Goal: Find specific page/section: Find specific page/section

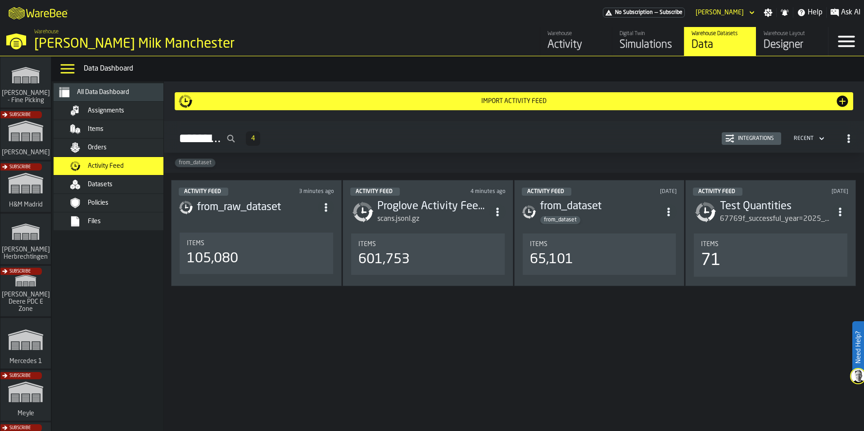
click at [465, 222] on div "scans.jsonl.gz" at bounding box center [433, 219] width 112 height 11
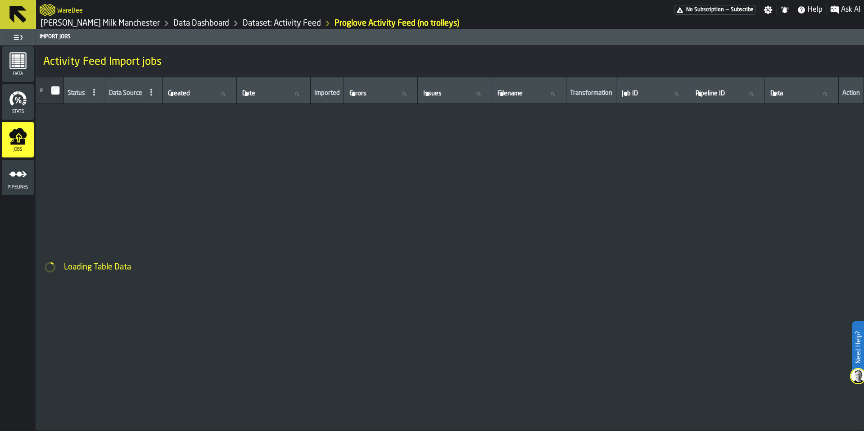
click at [22, 174] on polygon "menu Pipelines" at bounding box center [18, 173] width 18 height 5
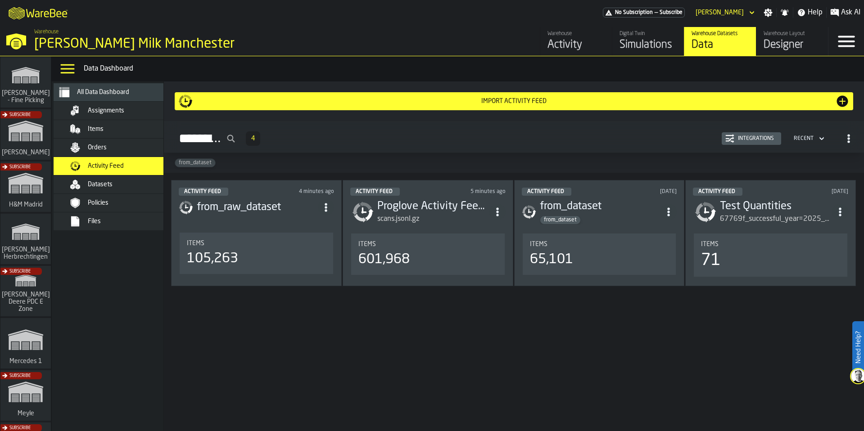
click at [282, 215] on div "from_raw_dataset" at bounding box center [256, 207] width 155 height 16
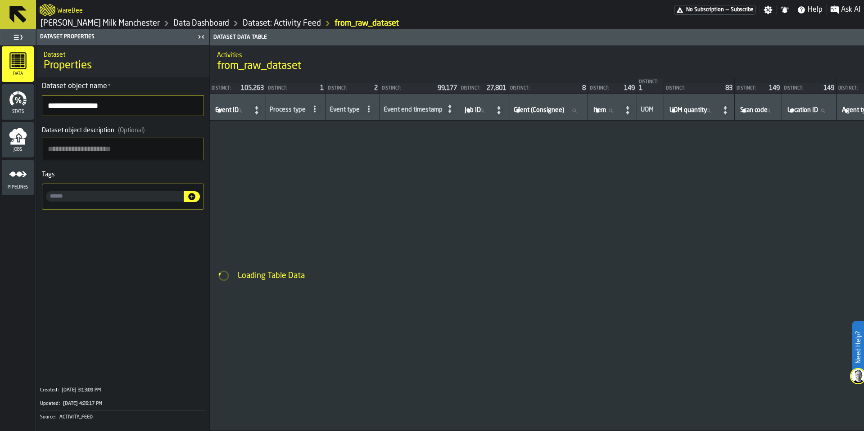
click at [25, 183] on icon "menu Pipelines" at bounding box center [18, 174] width 18 height 18
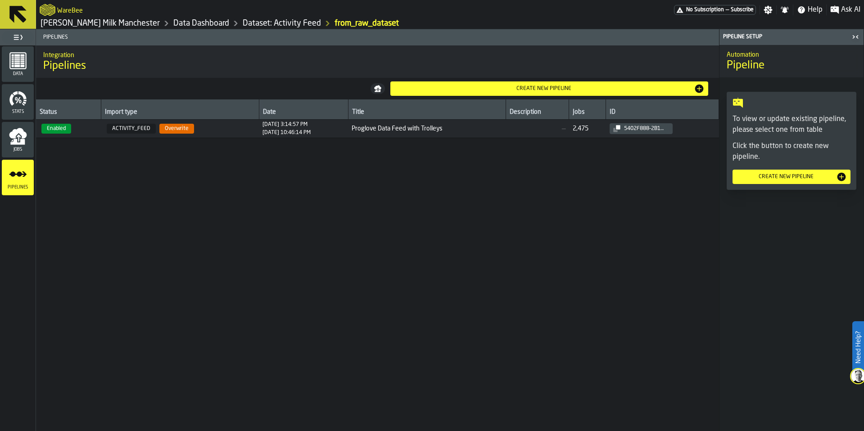
click at [254, 23] on link "Dataset: Activity Feed" at bounding box center [282, 23] width 78 height 10
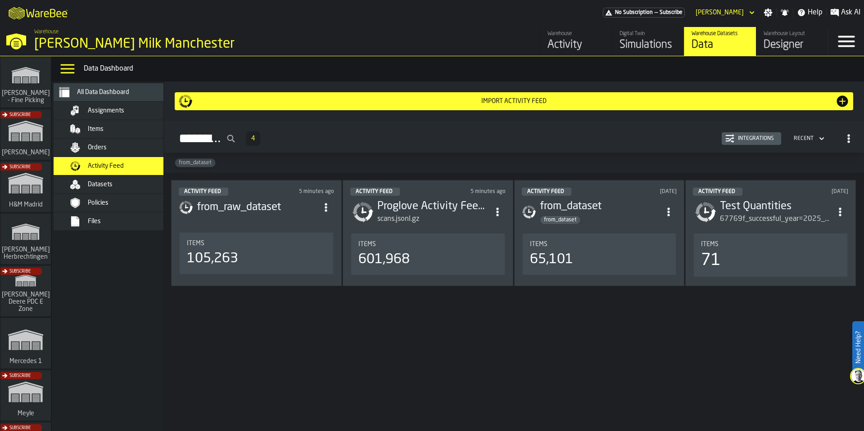
click at [451, 218] on div "scans.jsonl.gz" at bounding box center [433, 219] width 112 height 11
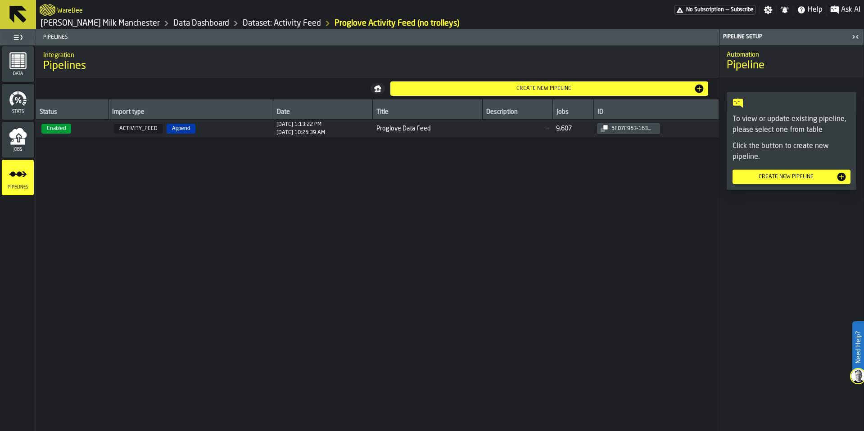
click at [220, 135] on td "ACTIVITY_FEED Append" at bounding box center [190, 129] width 165 height 18
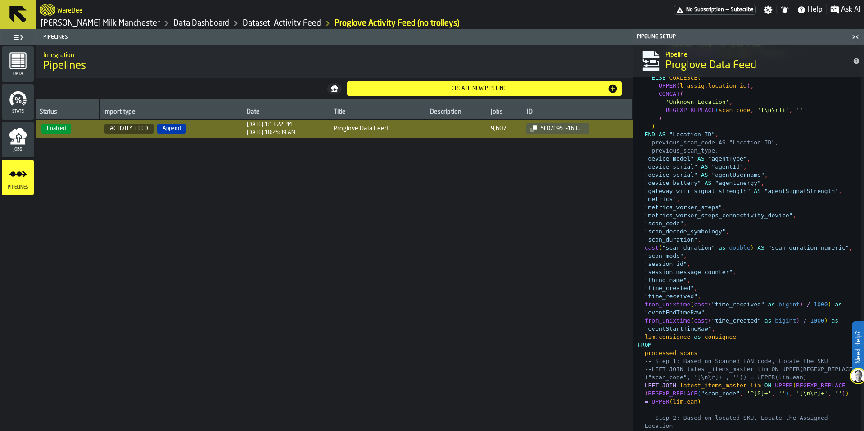
scroll to position [1512, 0]
